Goal: Ask a question

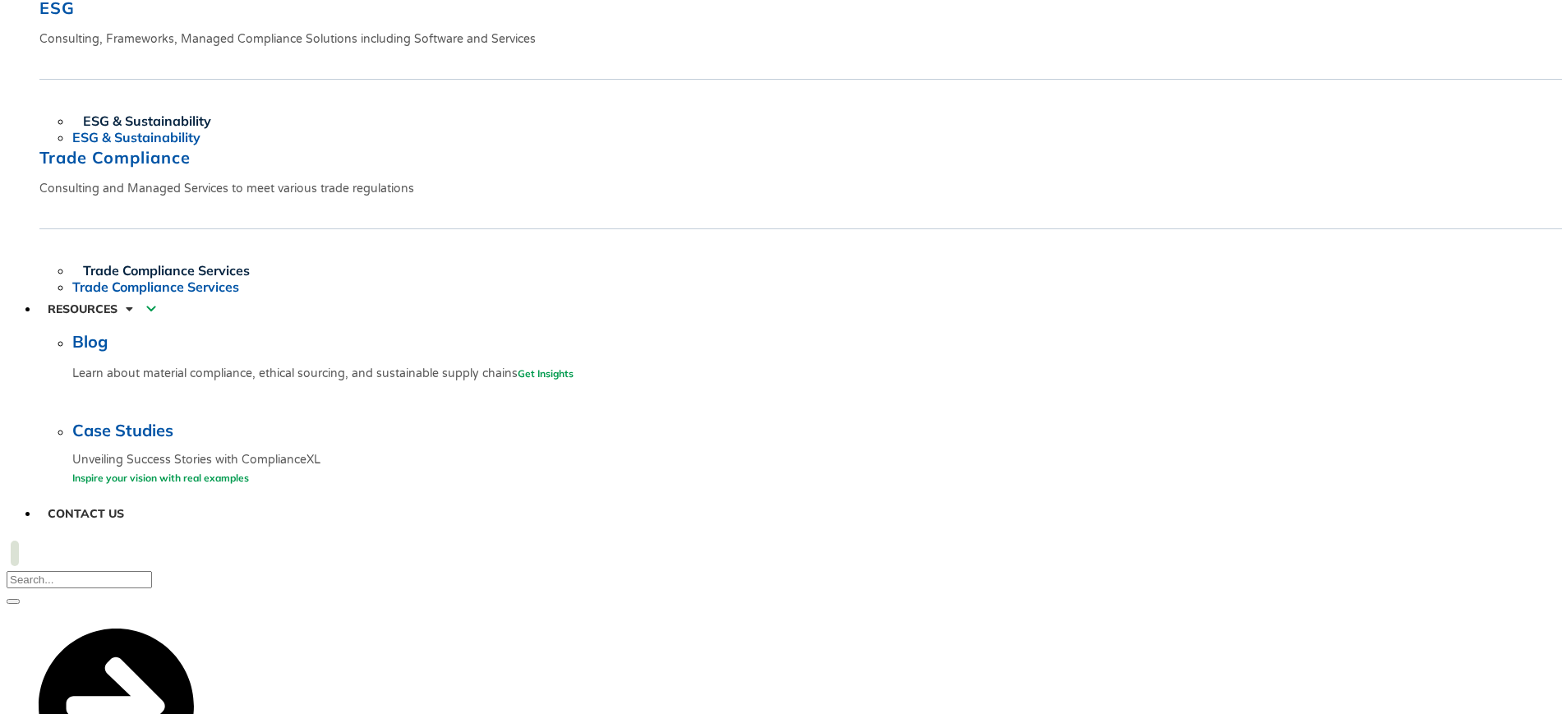
scroll to position [4148, 0]
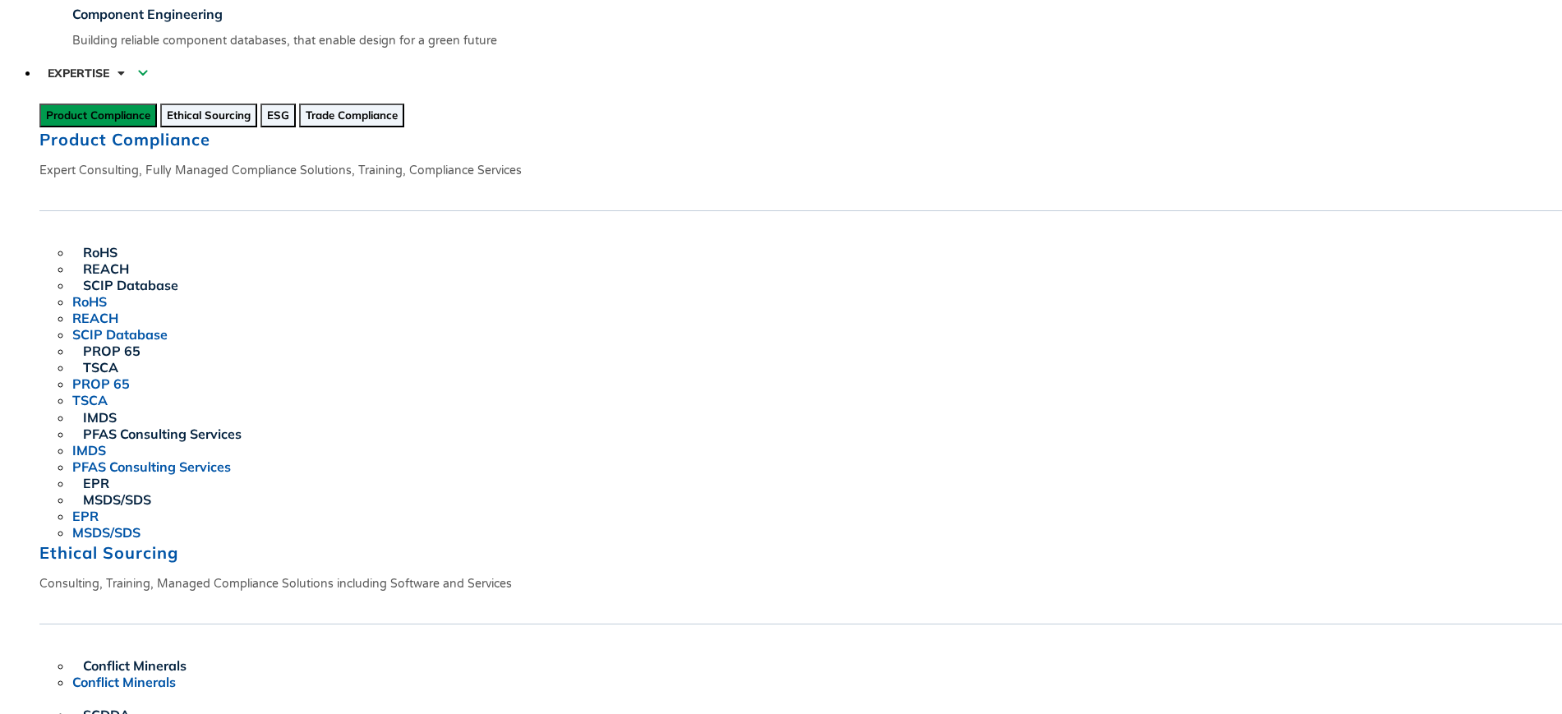
scroll to position [0, 0]
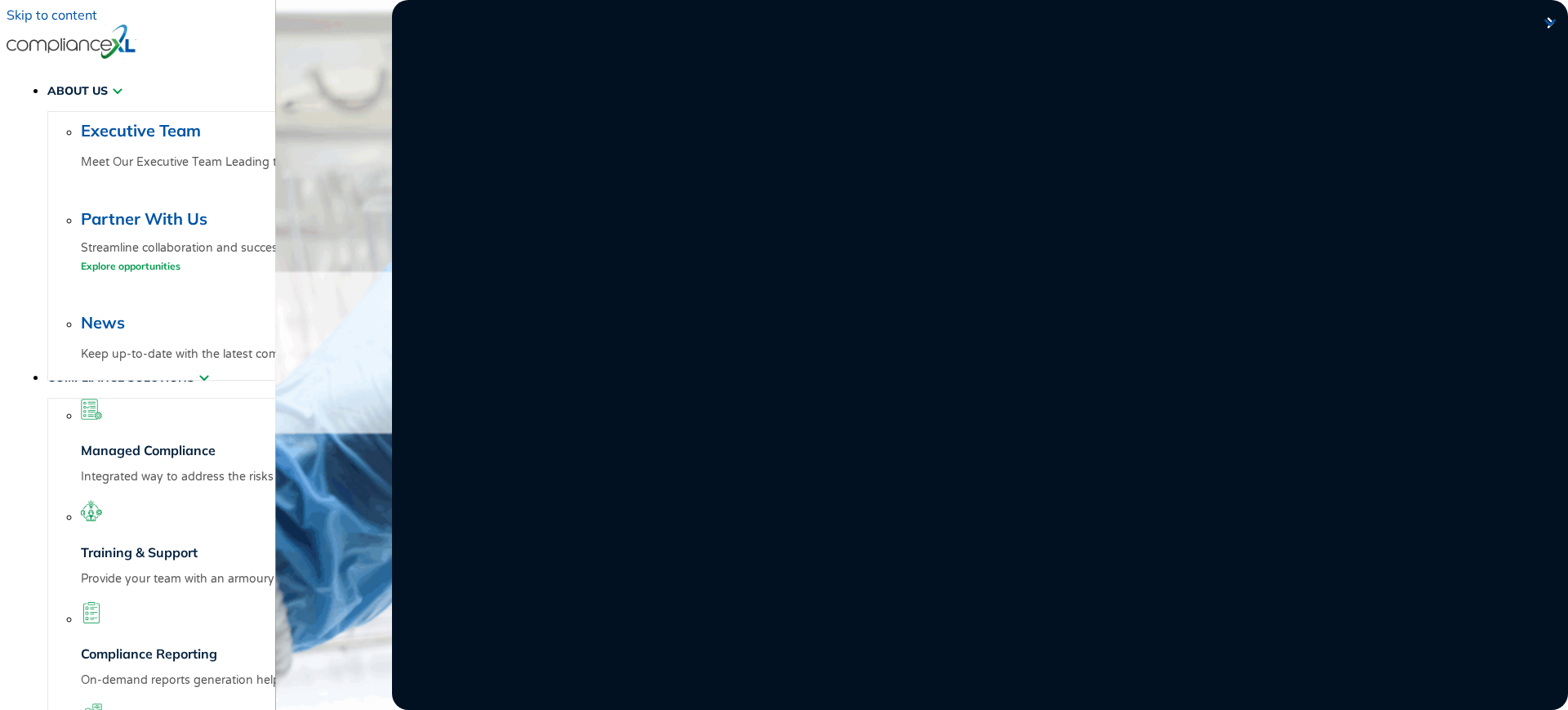
drag, startPoint x: 967, startPoint y: 127, endPoint x: 1194, endPoint y: 128, distance: 227.0
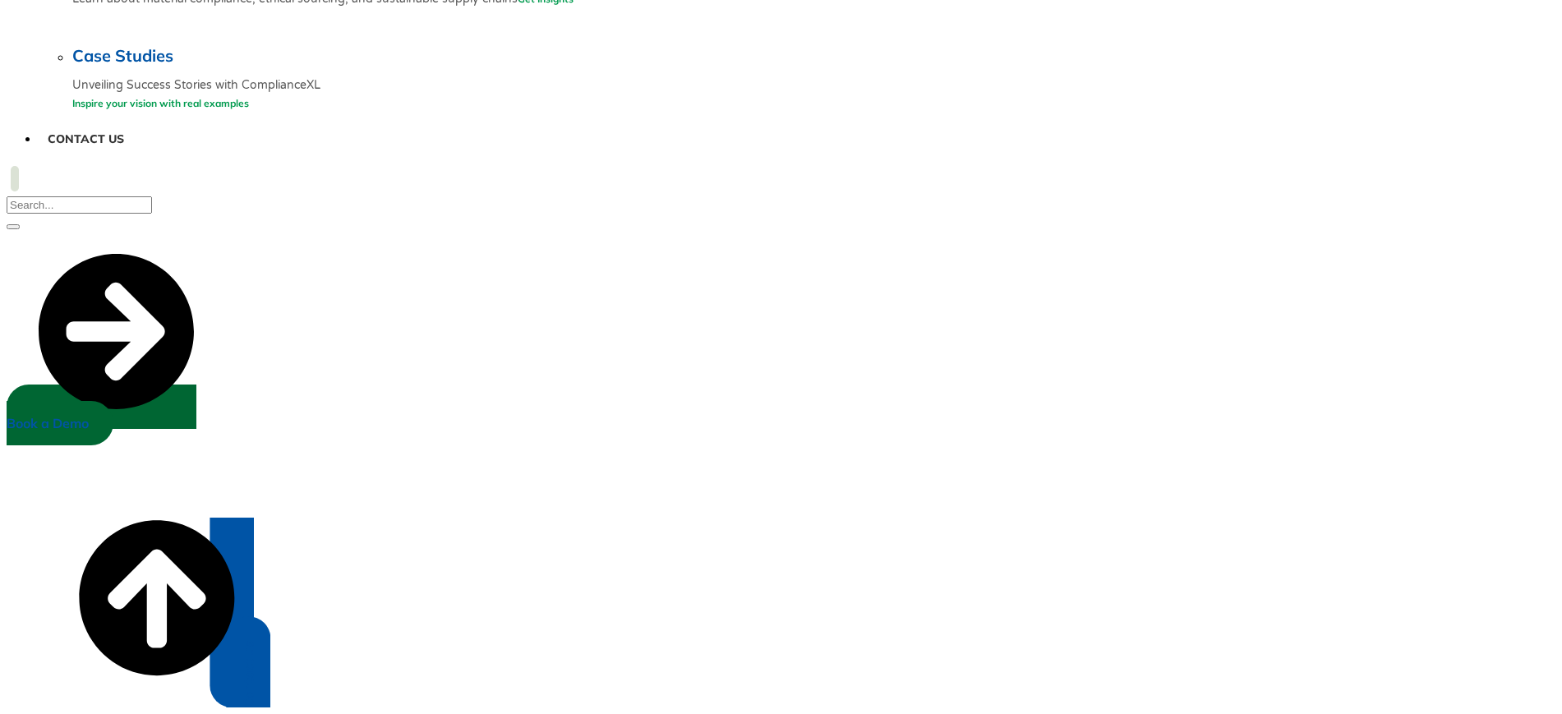
scroll to position [4291, 0]
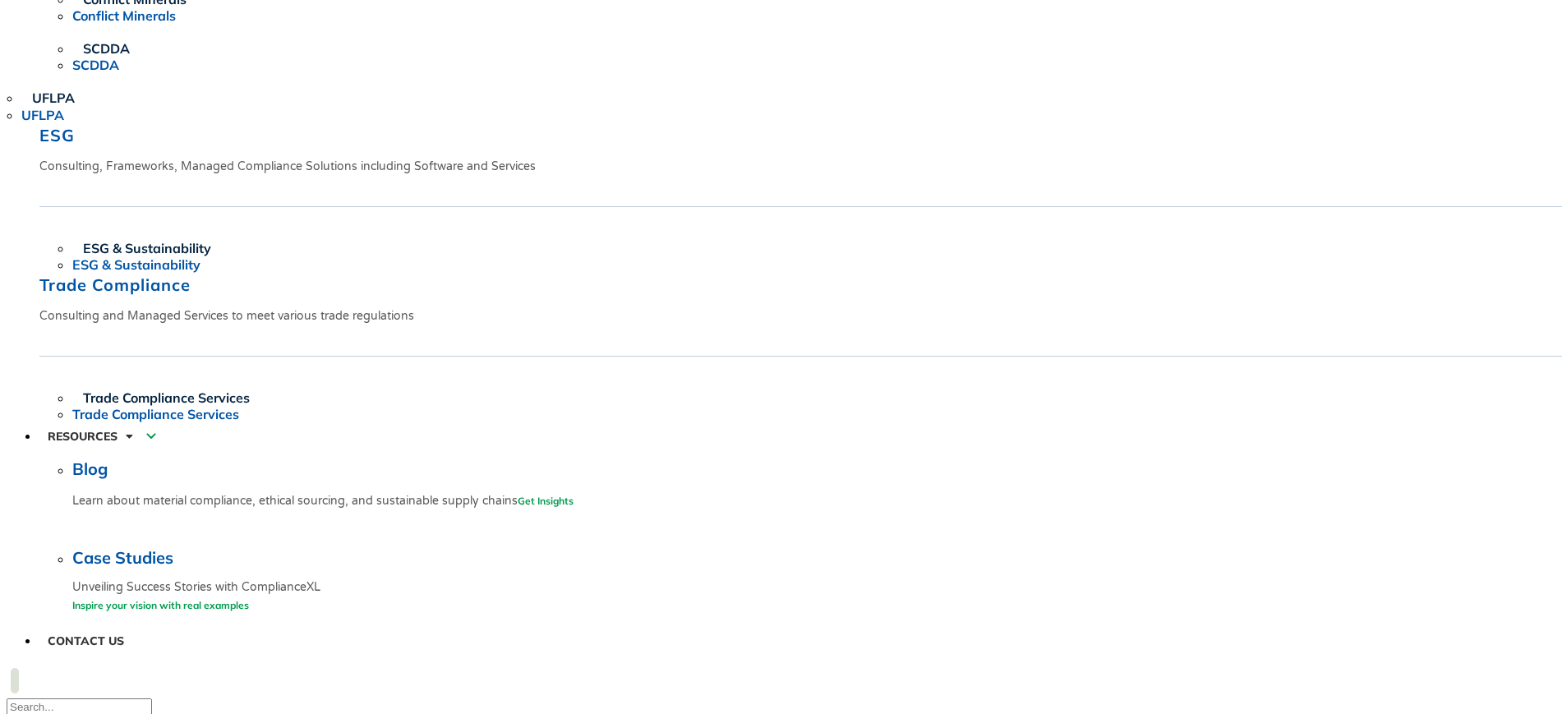
scroll to position [4291, 0]
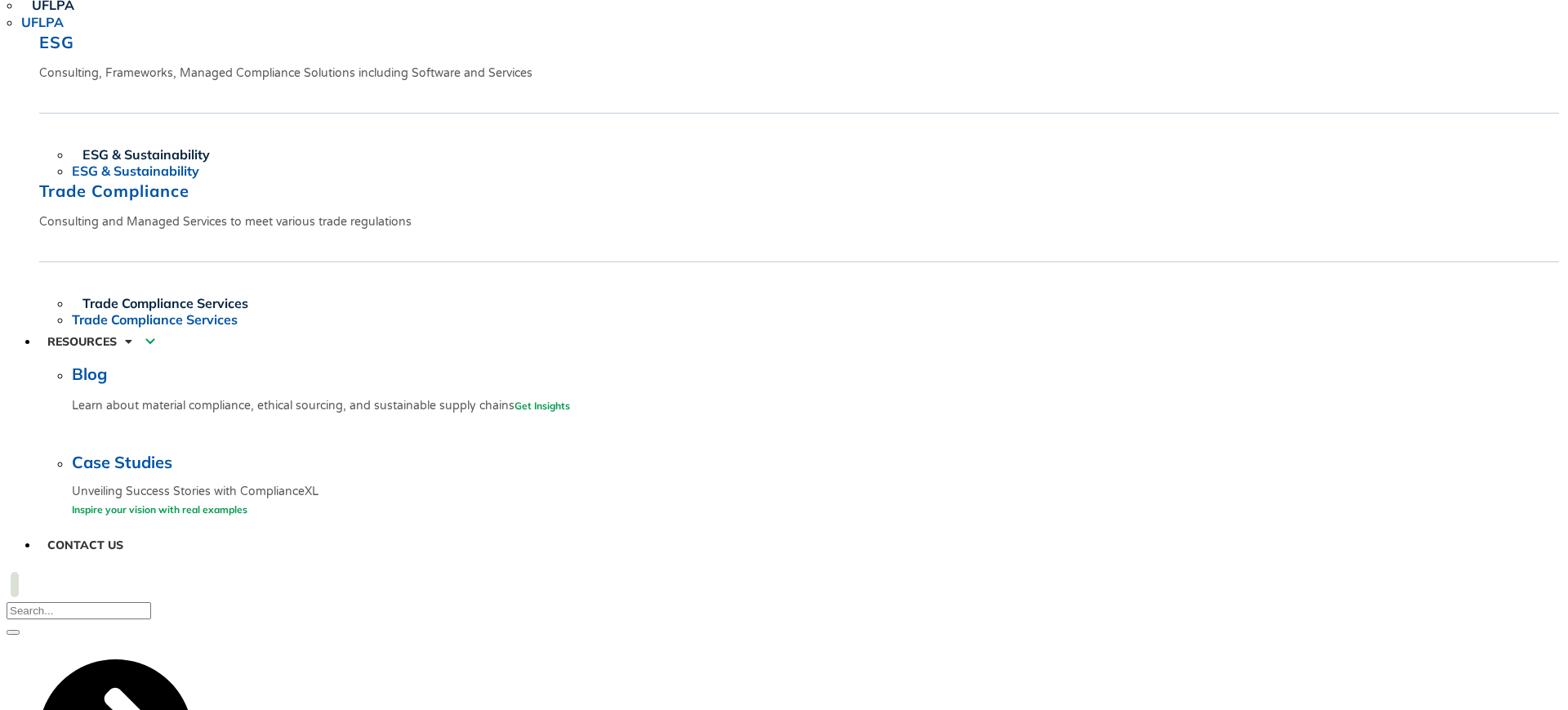
drag, startPoint x: 964, startPoint y: 124, endPoint x: 974, endPoint y: 144, distance: 22.4
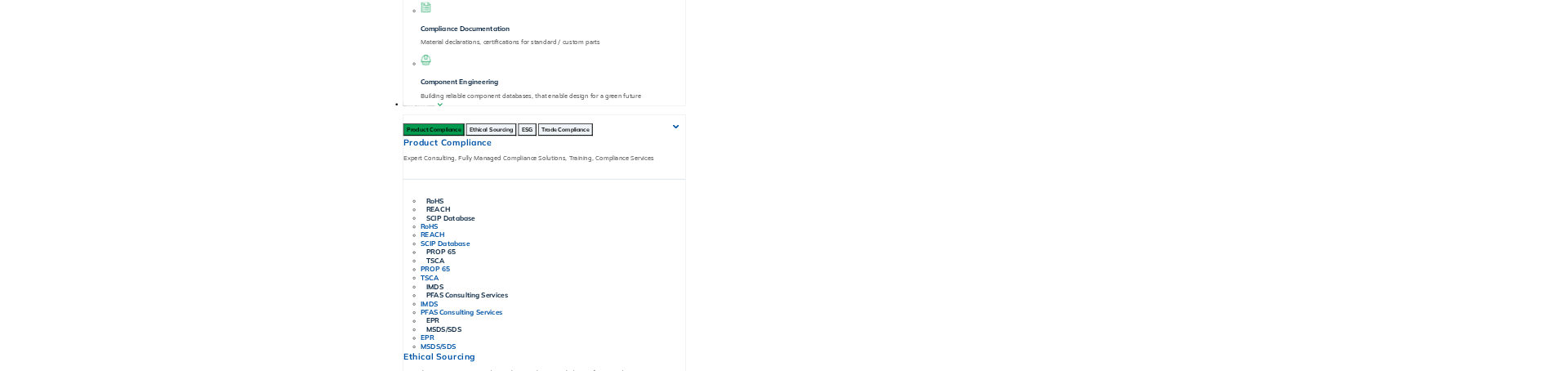
scroll to position [0, 0]
